Goal: Transaction & Acquisition: Book appointment/travel/reservation

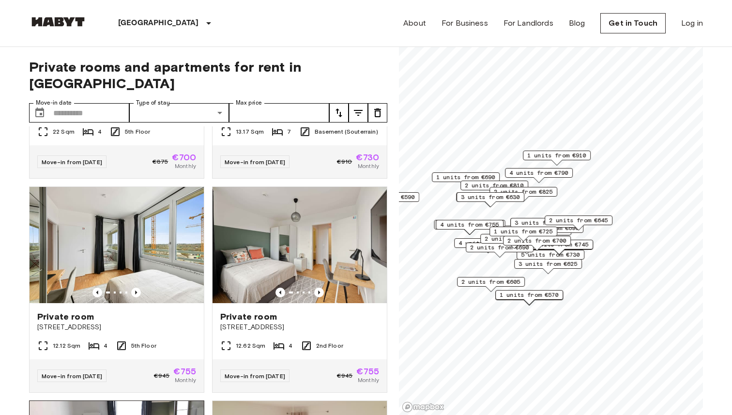
scroll to position [2262, 0]
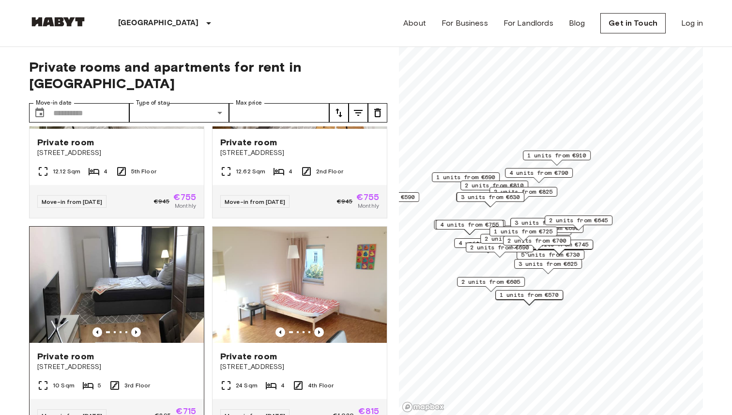
click at [88, 264] on img at bounding box center [117, 285] width 174 height 116
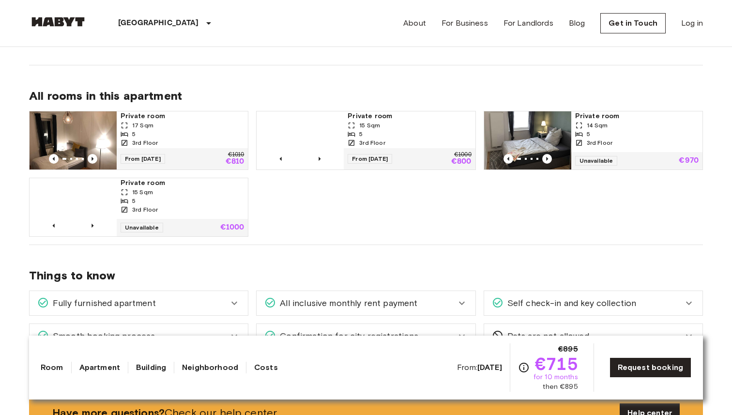
scroll to position [461, 0]
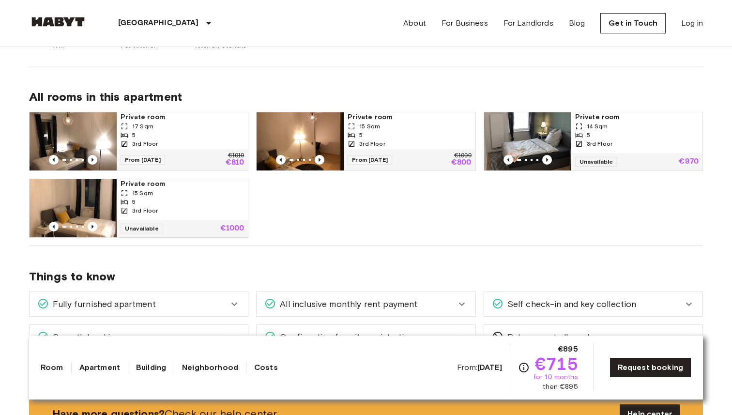
click at [192, 125] on div "17 Sqm" at bounding box center [182, 126] width 123 height 9
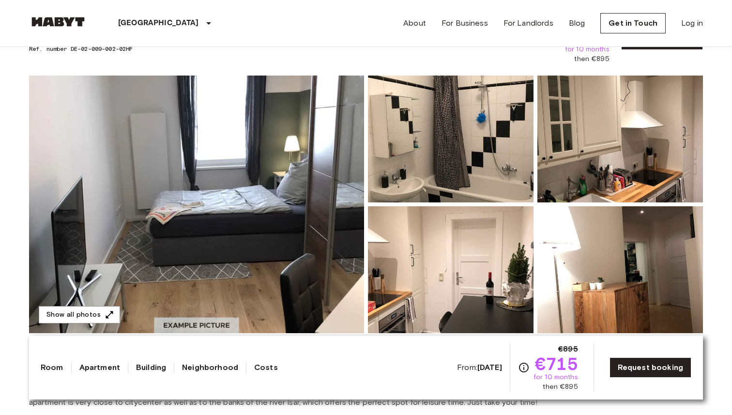
scroll to position [59, 0]
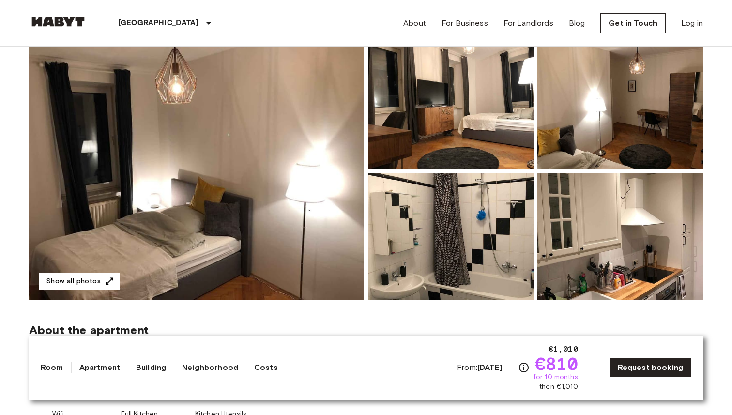
scroll to position [92, 0]
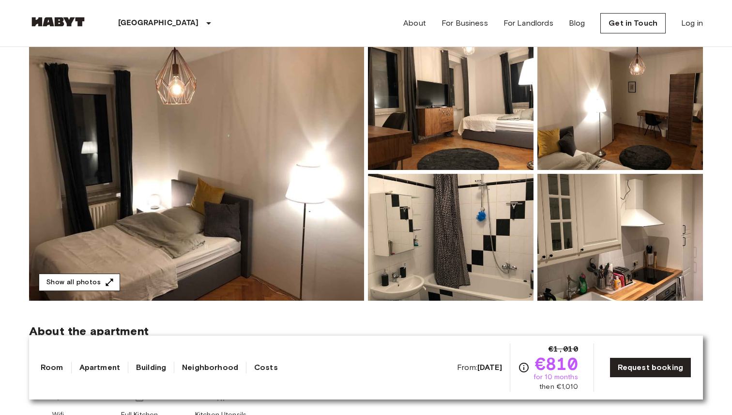
click at [91, 282] on button "Show all photos" at bounding box center [79, 283] width 81 height 18
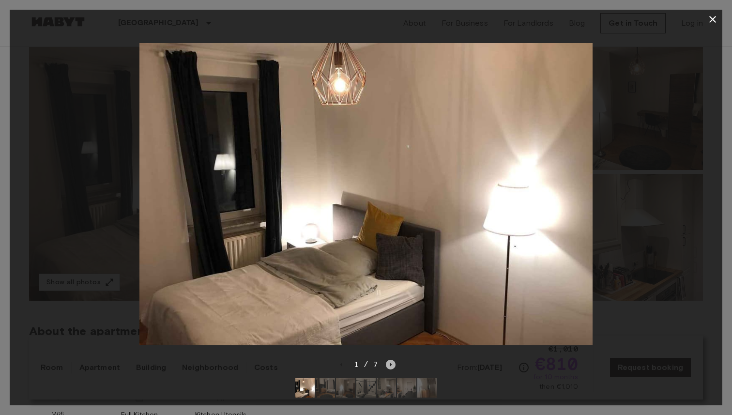
click at [393, 364] on icon "Next image" at bounding box center [391, 365] width 10 height 10
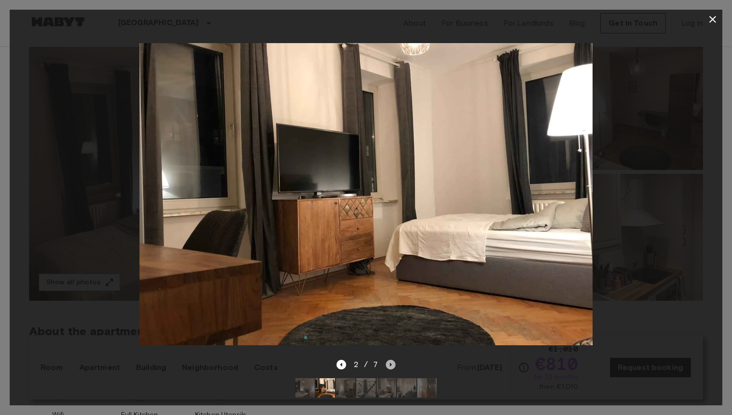
click at [393, 364] on icon "Next image" at bounding box center [391, 365] width 10 height 10
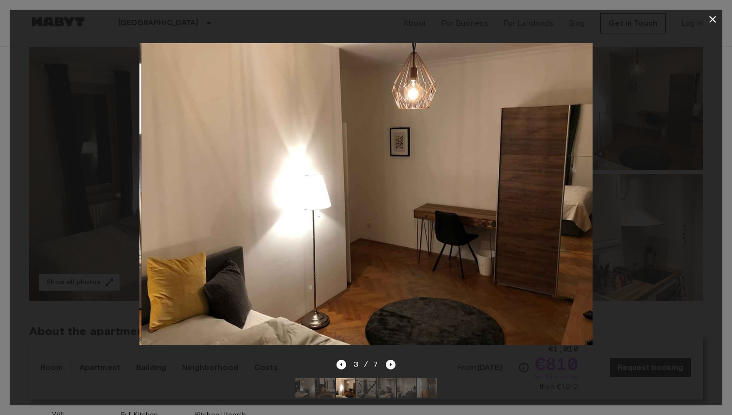
click at [393, 364] on icon "Next image" at bounding box center [391, 365] width 10 height 10
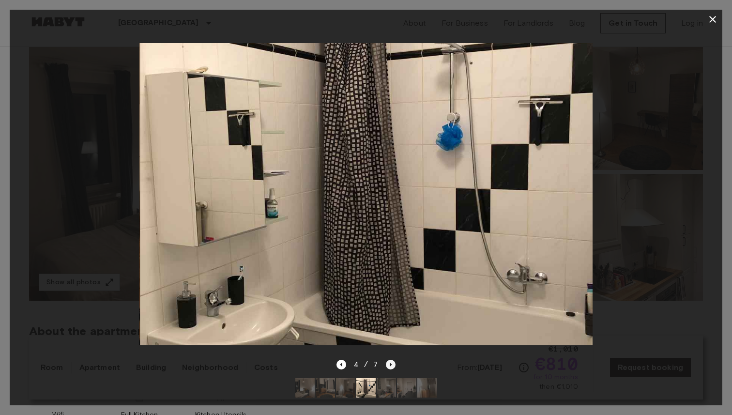
click at [393, 364] on icon "Next image" at bounding box center [391, 365] width 10 height 10
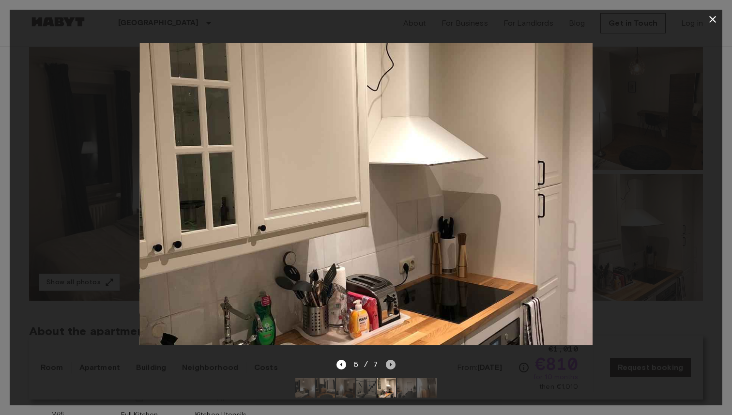
click at [393, 364] on icon "Next image" at bounding box center [391, 365] width 10 height 10
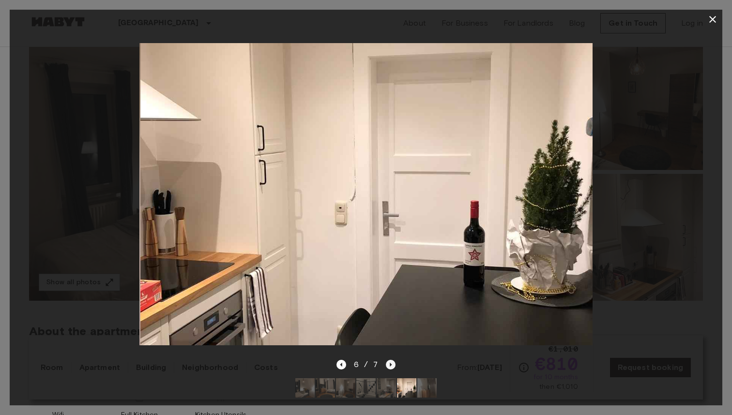
click at [393, 364] on icon "Next image" at bounding box center [391, 365] width 10 height 10
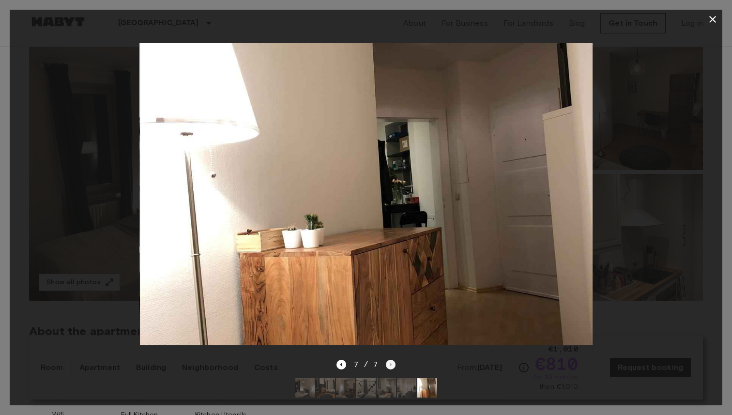
click at [393, 364] on div "7 / 7" at bounding box center [367, 365] width 60 height 12
click at [713, 21] on icon "button" at bounding box center [713, 20] width 12 height 12
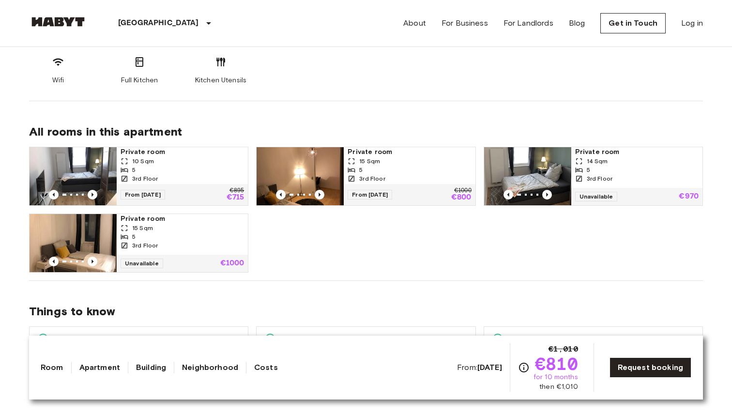
scroll to position [429, 0]
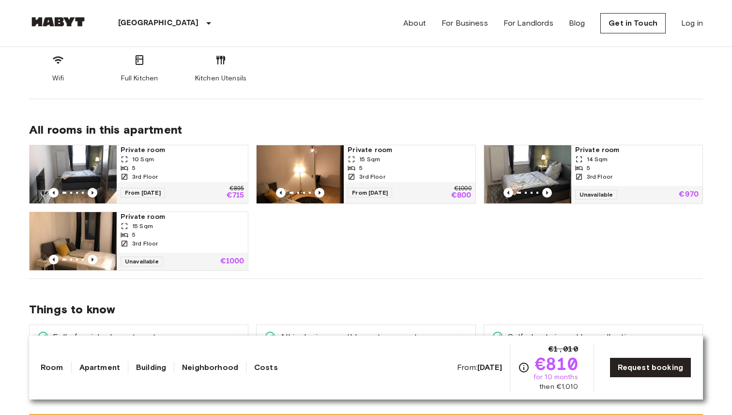
click at [194, 157] on div "10 Sqm" at bounding box center [182, 159] width 123 height 9
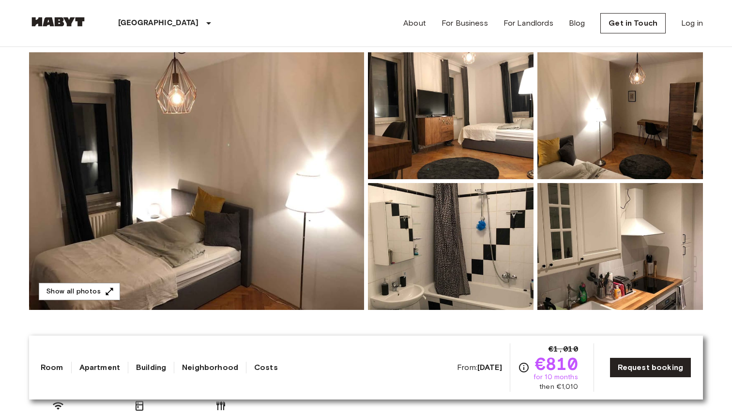
scroll to position [84, 0]
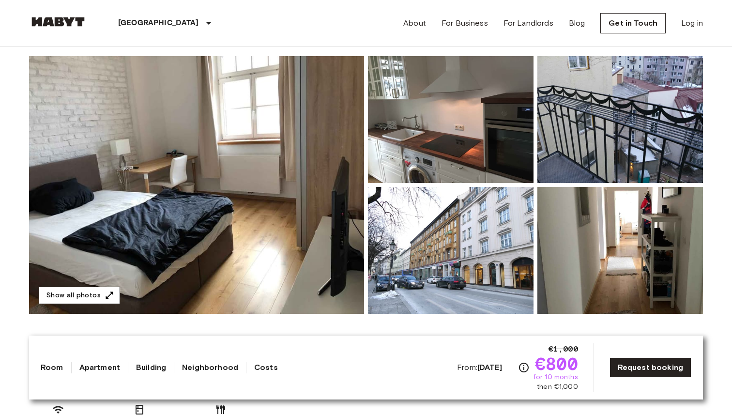
click at [104, 300] on button "Show all photos" at bounding box center [79, 296] width 81 height 18
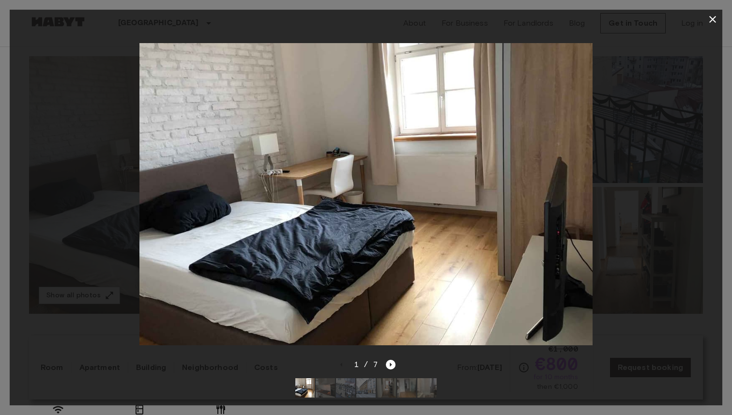
click at [715, 17] on icon "button" at bounding box center [712, 19] width 7 height 7
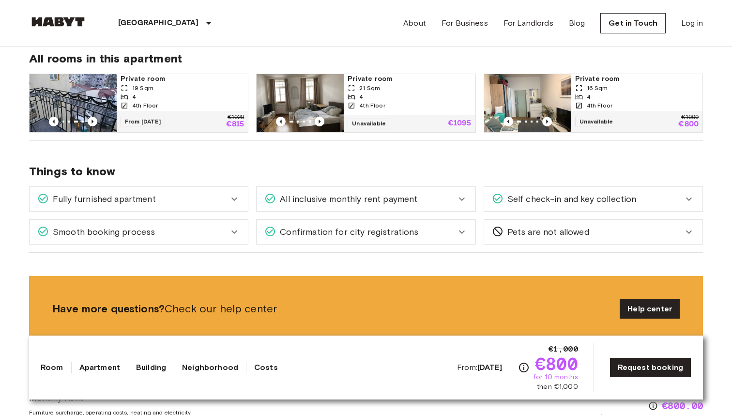
scroll to position [503, 0]
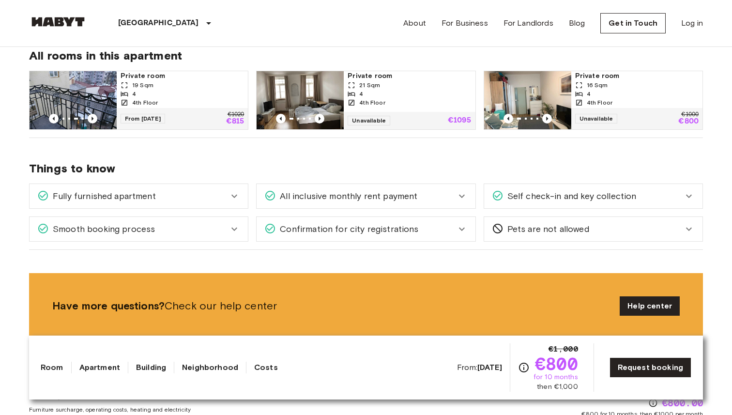
click at [200, 88] on div "19 Sqm" at bounding box center [182, 85] width 123 height 9
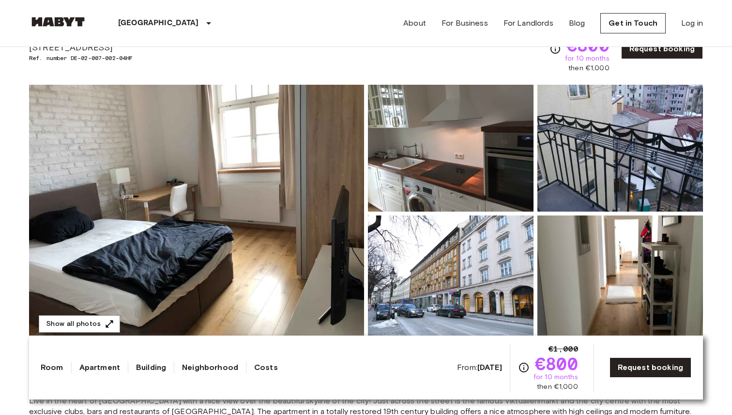
scroll to position [0, 0]
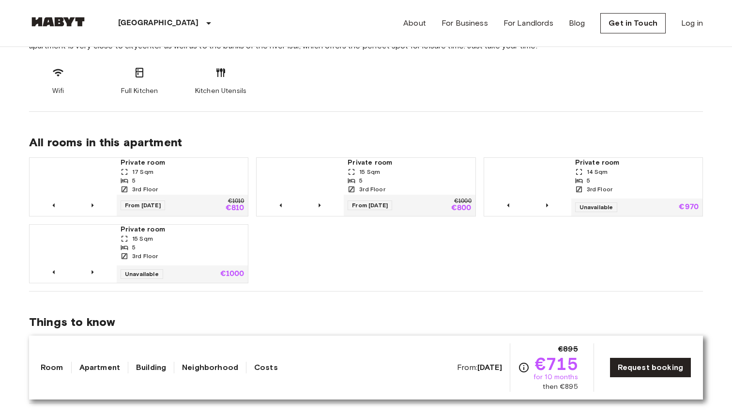
scroll to position [411, 0]
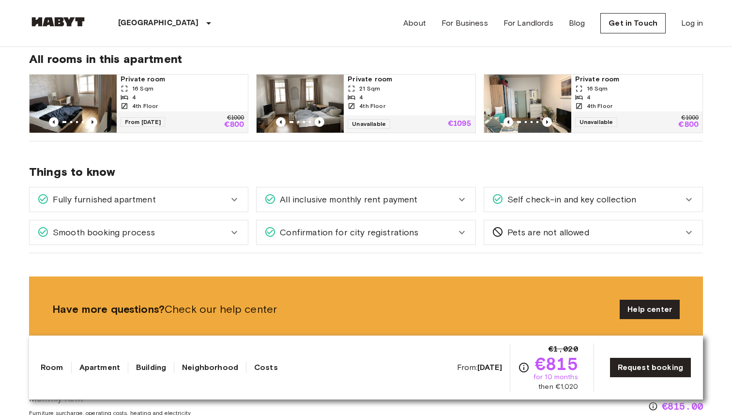
scroll to position [502, 0]
